Goal: Task Accomplishment & Management: Use online tool/utility

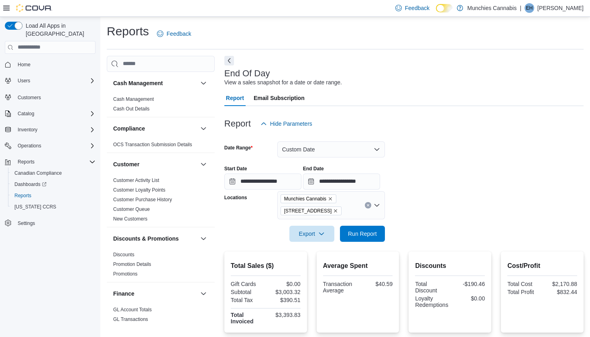
scroll to position [182, 0]
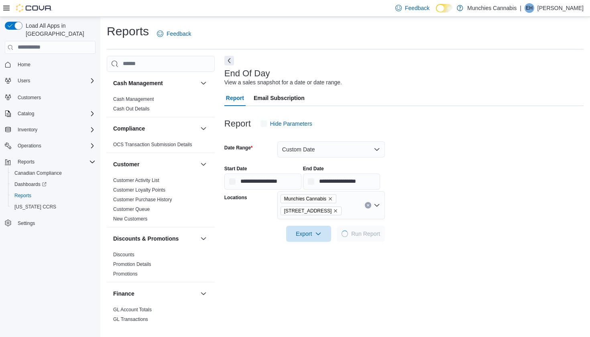
scroll to position [18, 0]
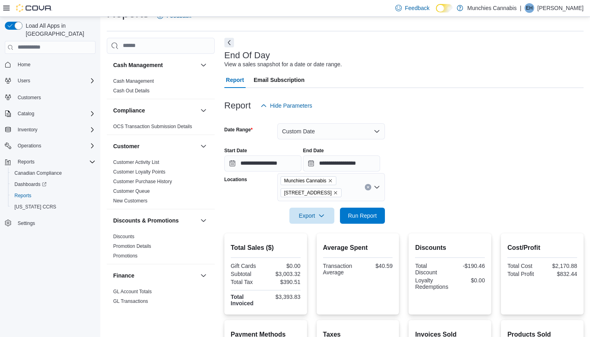
click at [367, 131] on button "Custom Date" at bounding box center [330, 131] width 107 height 16
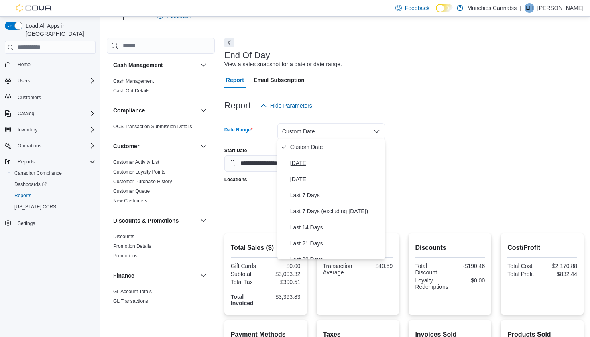
click at [320, 160] on span "[DATE]" at bounding box center [335, 163] width 91 height 10
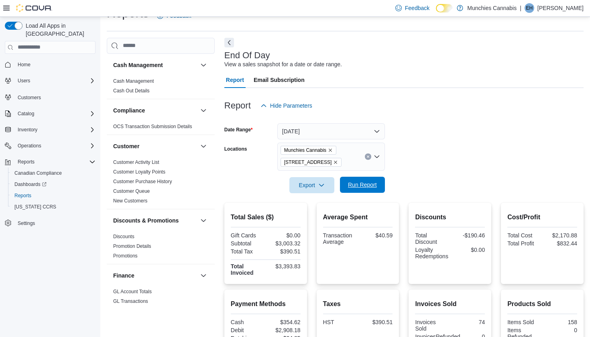
click at [365, 190] on span "Run Report" at bounding box center [362, 184] width 35 height 16
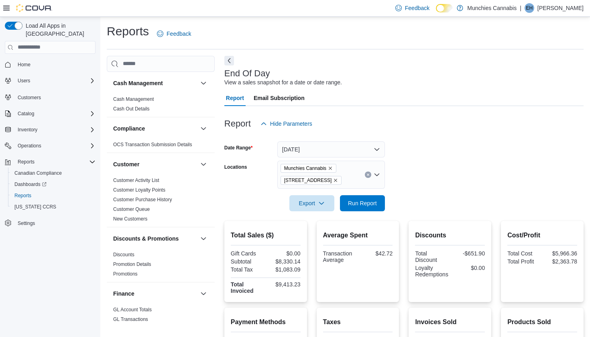
click at [381, 150] on button "[DATE]" at bounding box center [330, 149] width 107 height 16
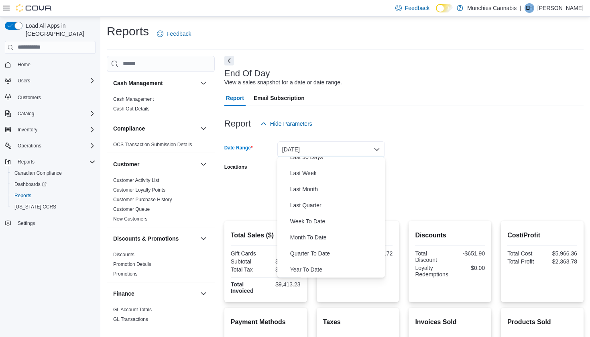
scroll to position [101, 0]
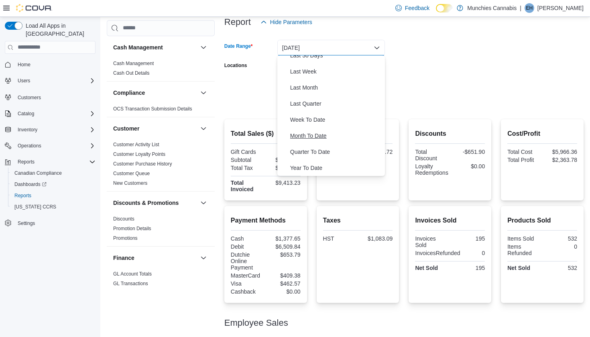
click at [320, 138] on span "Month To Date" at bounding box center [335, 136] width 91 height 10
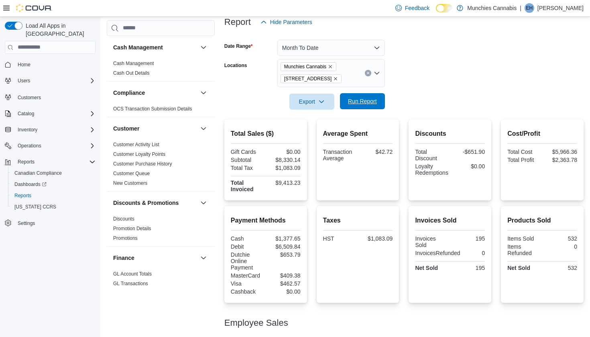
click at [365, 102] on span "Run Report" at bounding box center [362, 101] width 29 height 8
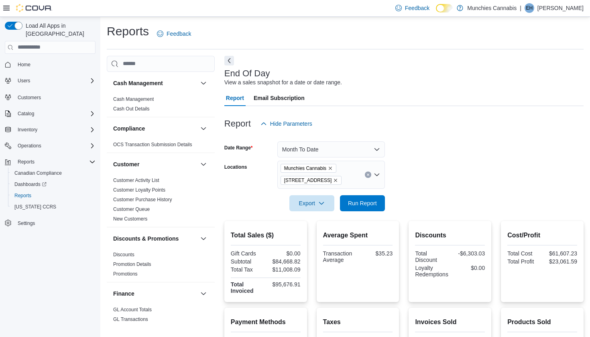
click at [360, 146] on button "Month To Date" at bounding box center [330, 149] width 107 height 16
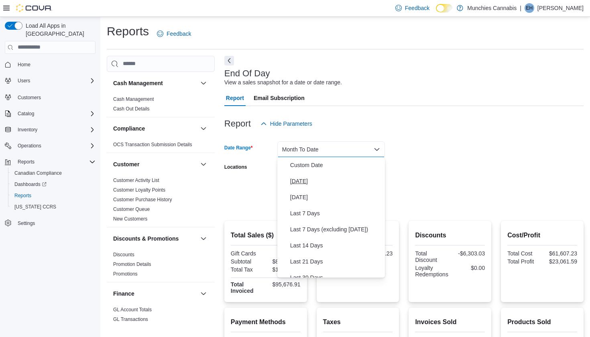
click at [314, 182] on span "[DATE]" at bounding box center [335, 181] width 91 height 10
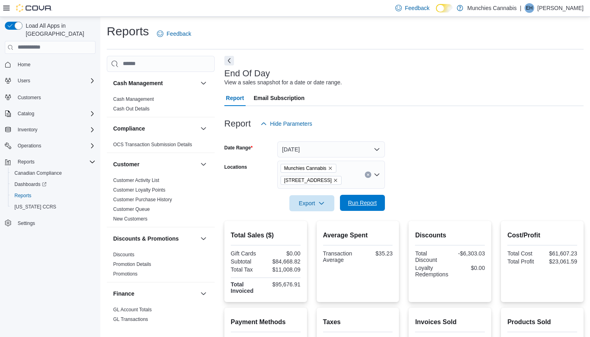
click at [361, 197] on span "Run Report" at bounding box center [362, 203] width 35 height 16
